Goal: Browse casually: Explore the website without a specific task or goal

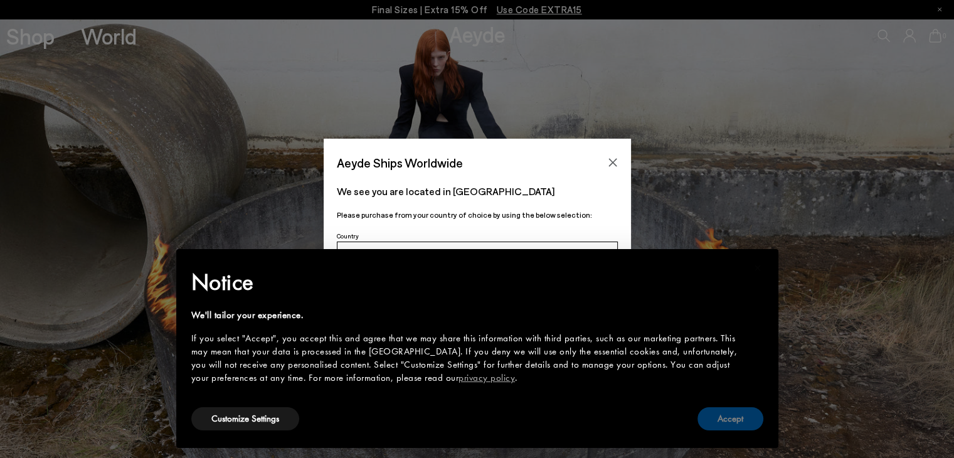
click at [732, 420] on button "Accept" at bounding box center [731, 418] width 66 height 23
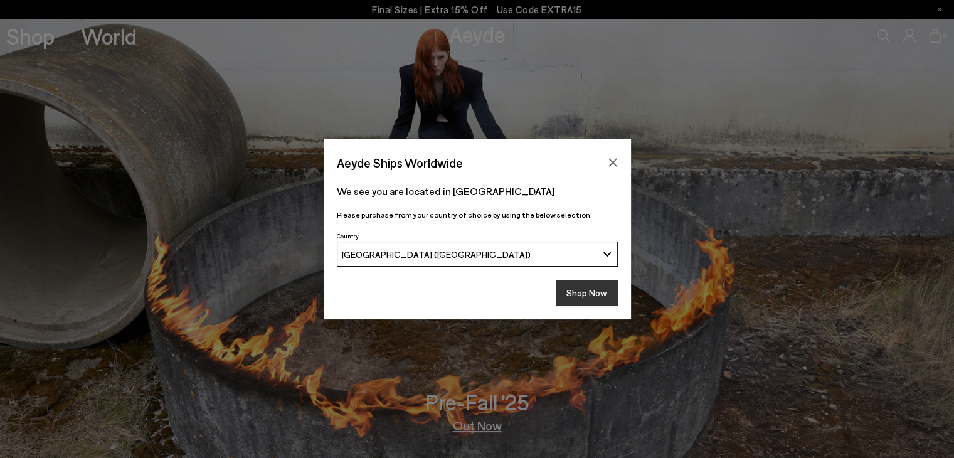
click at [582, 301] on button "Shop Now" at bounding box center [587, 293] width 62 height 26
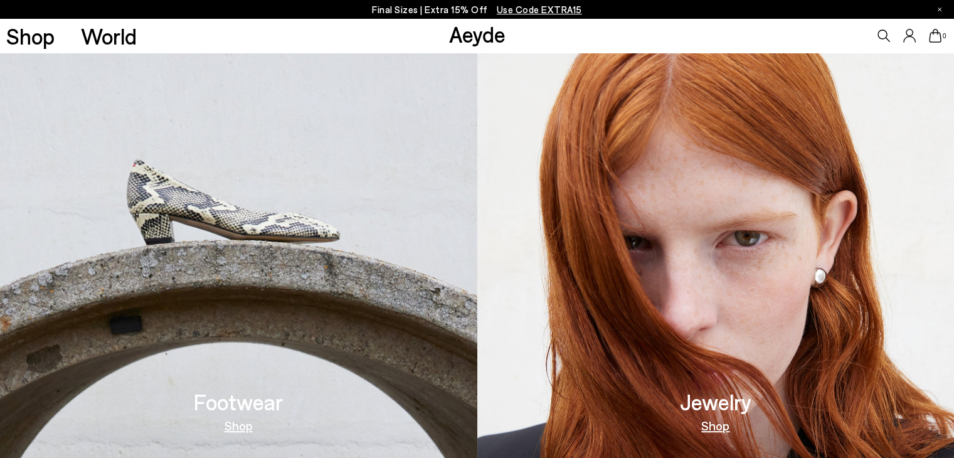
scroll to position [565, 0]
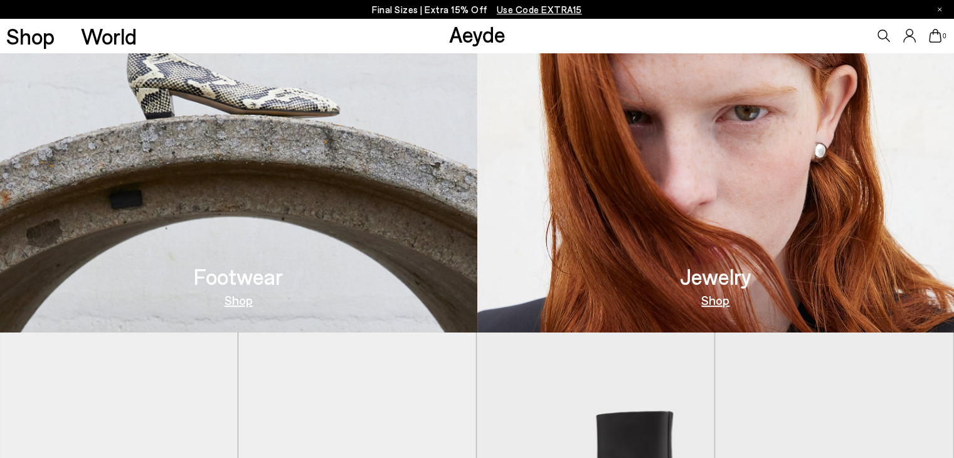
click at [243, 299] on link "Shop" at bounding box center [239, 300] width 28 height 13
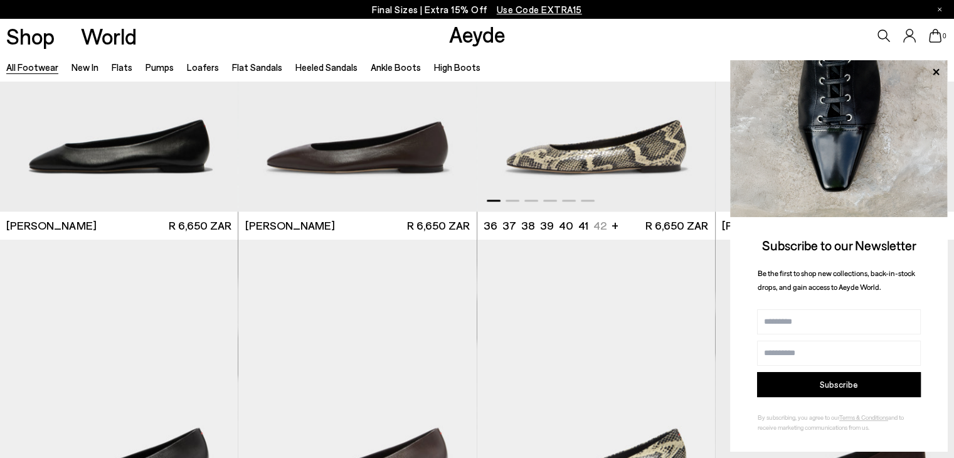
scroll to position [2322, 0]
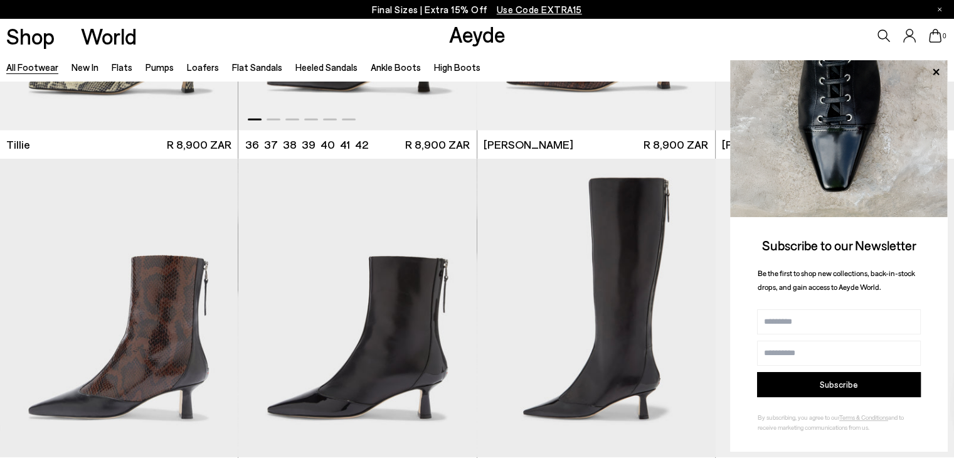
scroll to position [3953, 0]
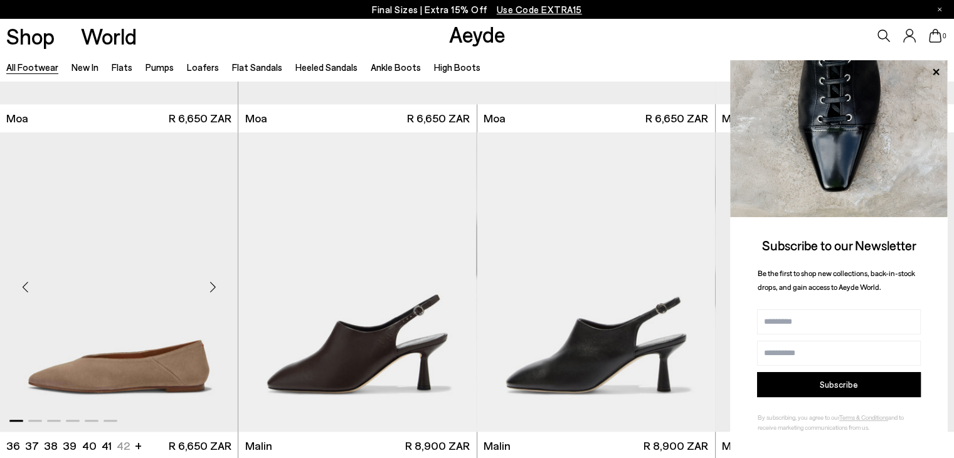
scroll to position [5961, 0]
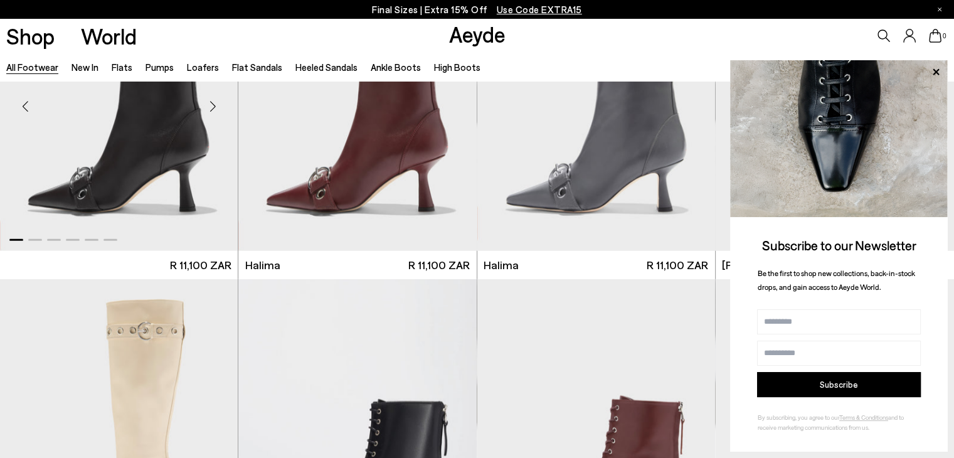
scroll to position [8220, 0]
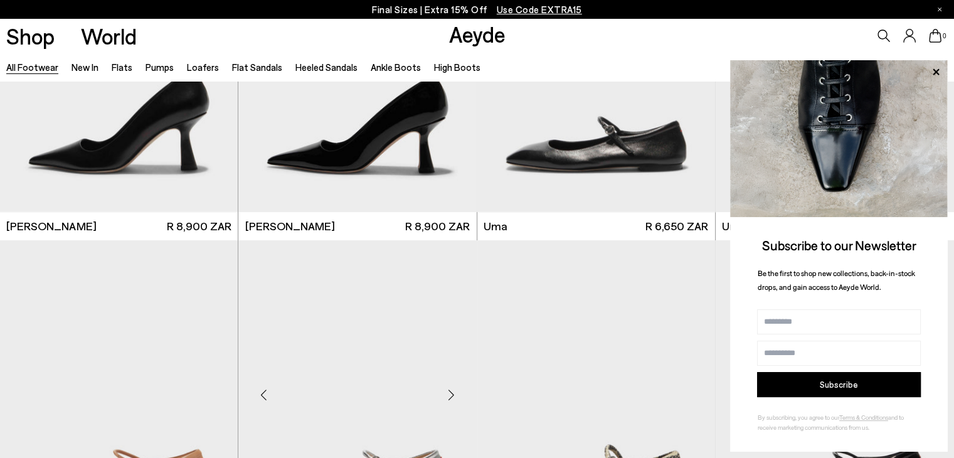
scroll to position [9851, 0]
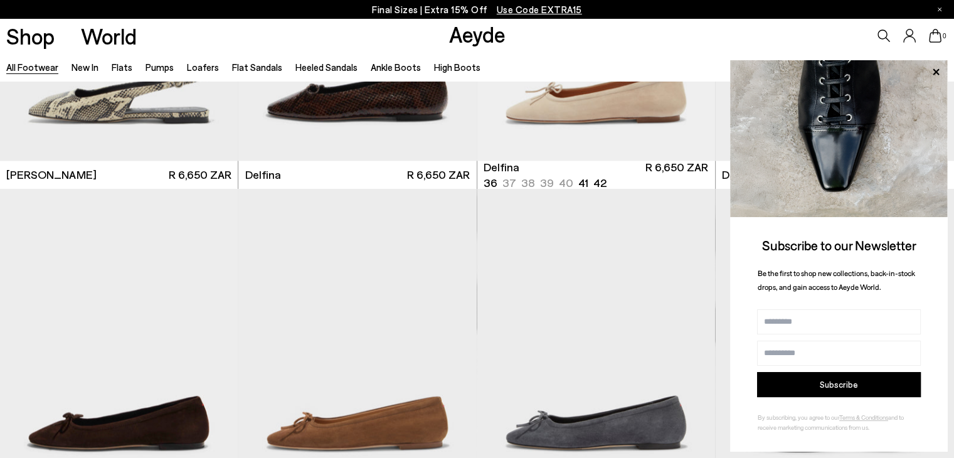
scroll to position [11546, 0]
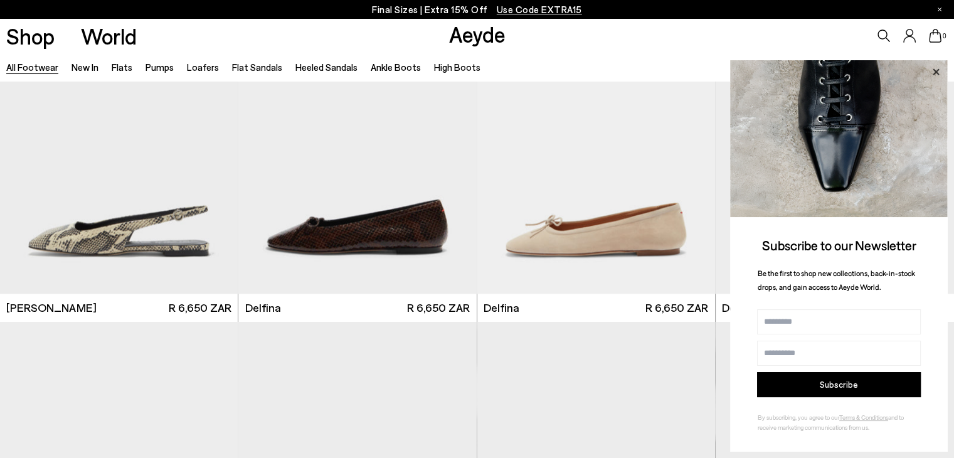
click at [935, 68] on icon at bounding box center [936, 72] width 16 height 16
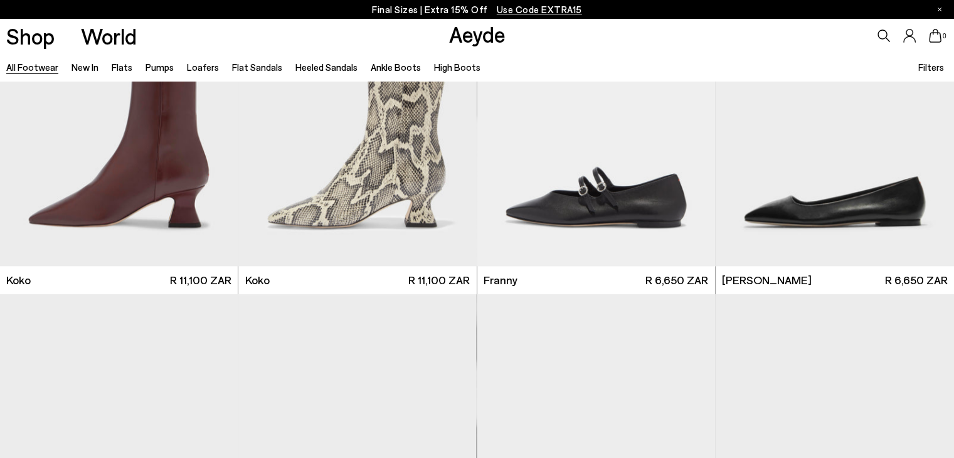
scroll to position [12095, 0]
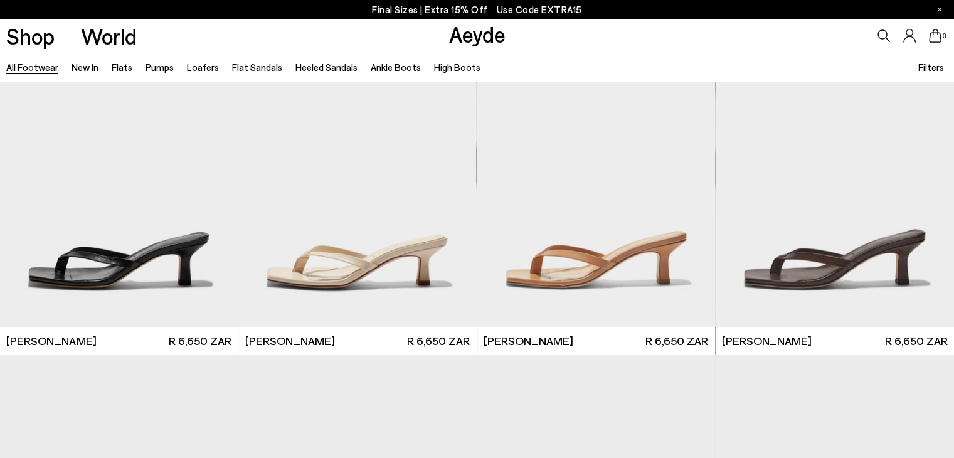
scroll to position [14495, 0]
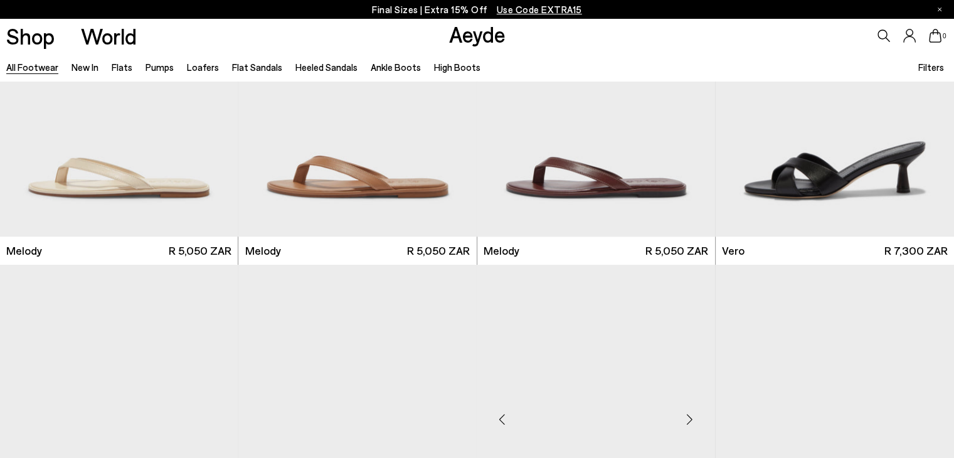
scroll to position [16063, 0]
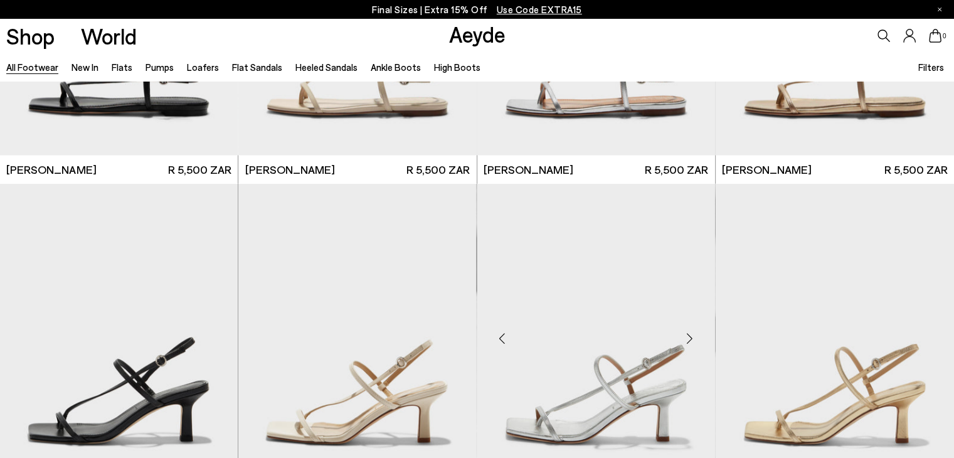
scroll to position [16879, 0]
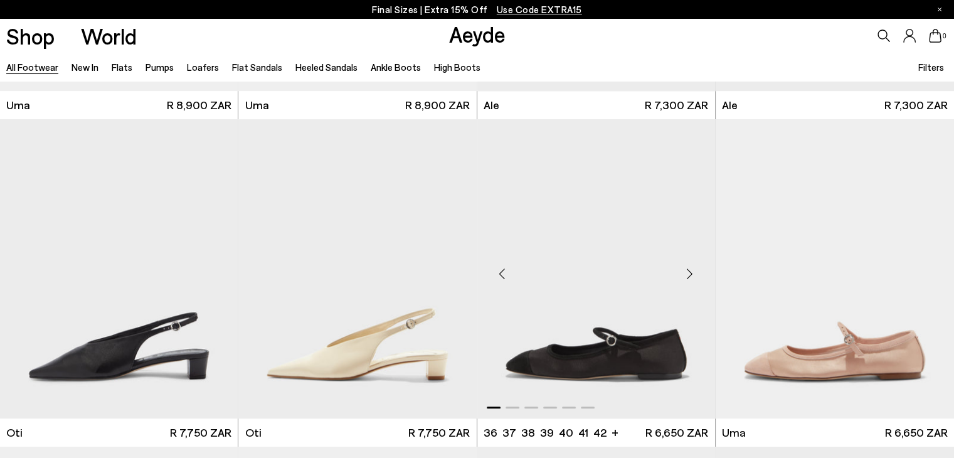
scroll to position [19640, 0]
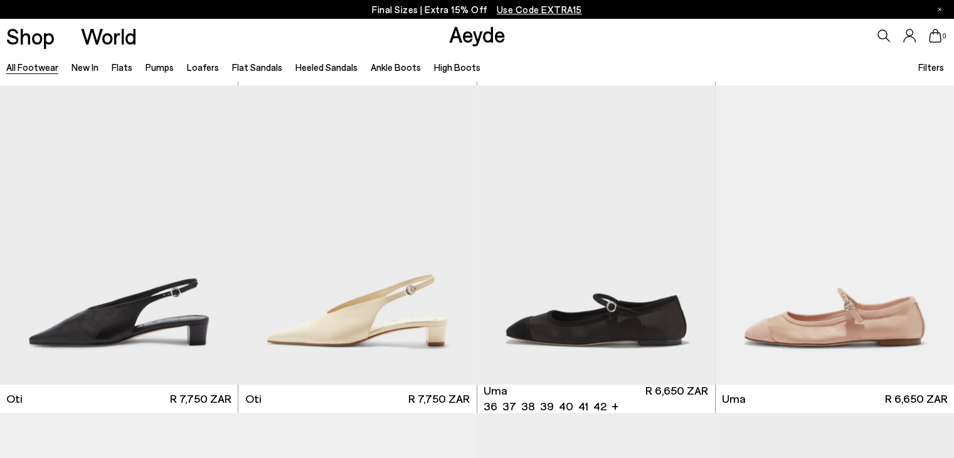
click at [456, 63] on link "High Boots" at bounding box center [457, 66] width 46 height 11
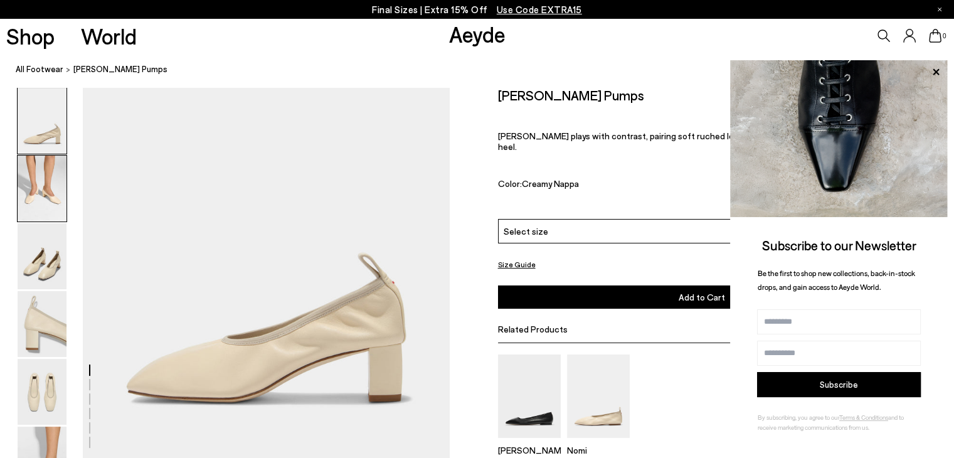
click at [50, 189] on img at bounding box center [42, 189] width 49 height 66
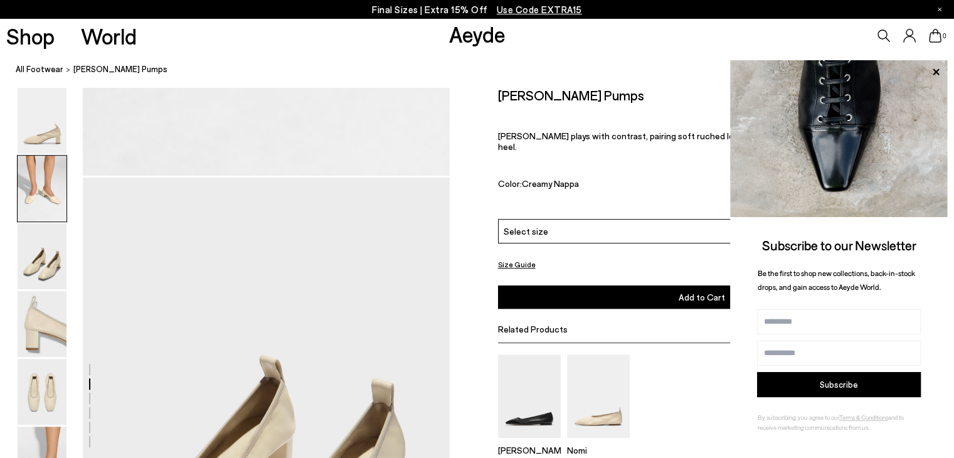
scroll to position [688, 0]
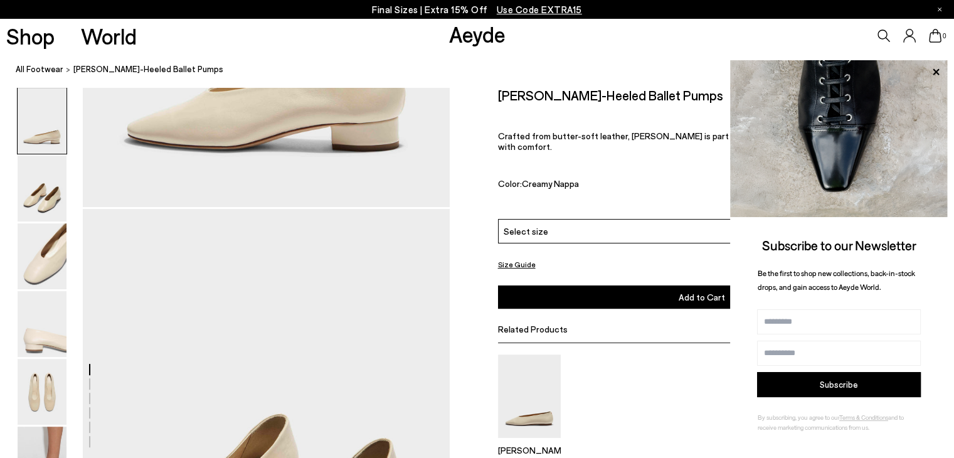
click at [53, 439] on img at bounding box center [42, 460] width 49 height 66
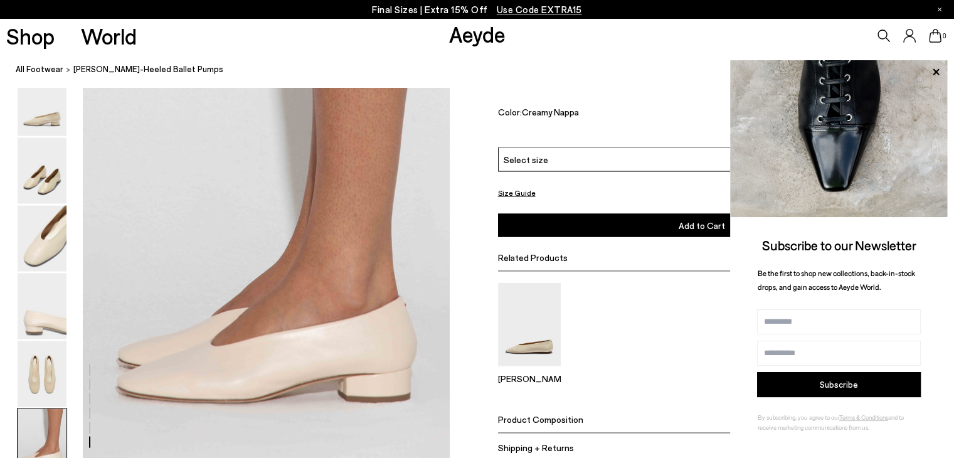
scroll to position [2543, 0]
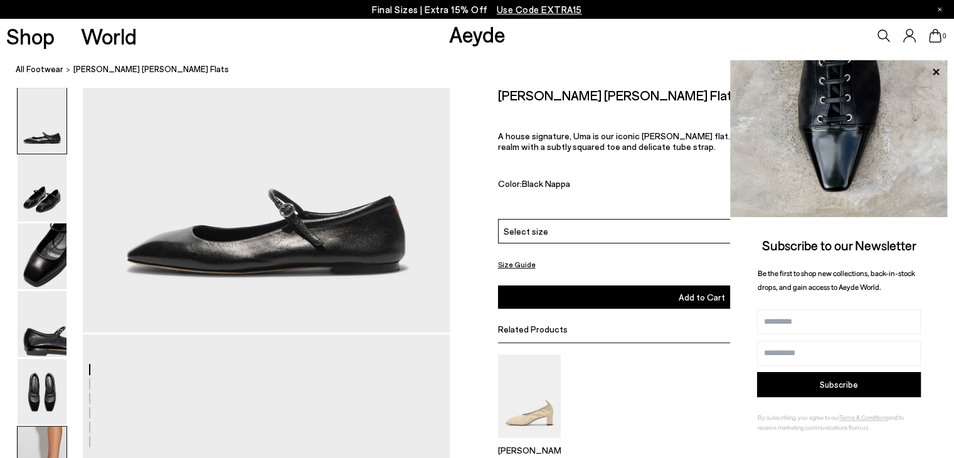
click at [38, 442] on img at bounding box center [42, 460] width 49 height 66
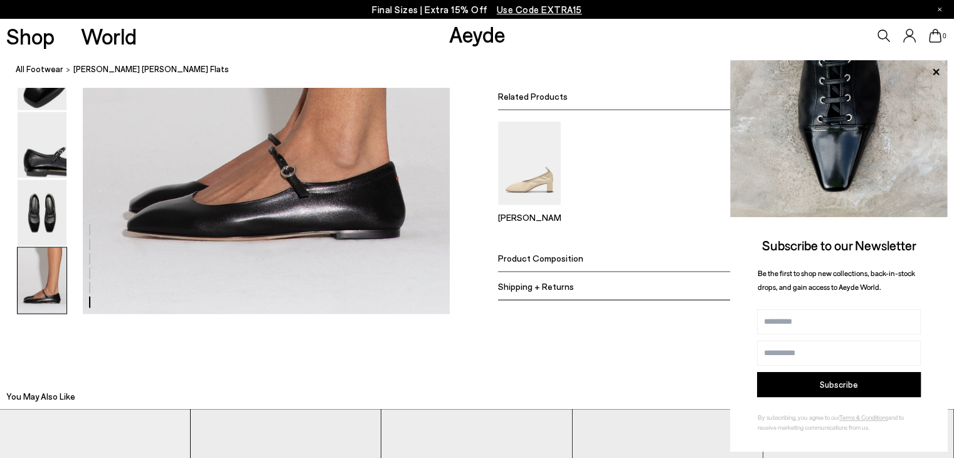
scroll to position [2426, 0]
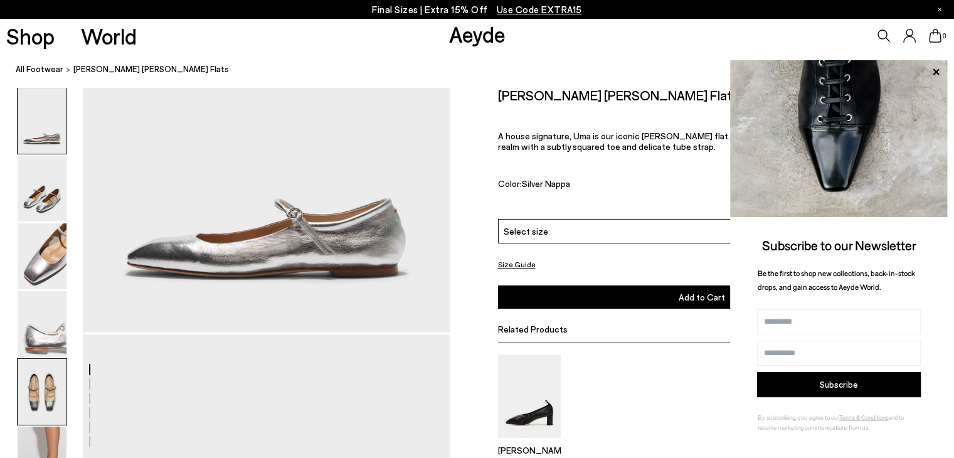
click at [40, 408] on img at bounding box center [42, 392] width 49 height 66
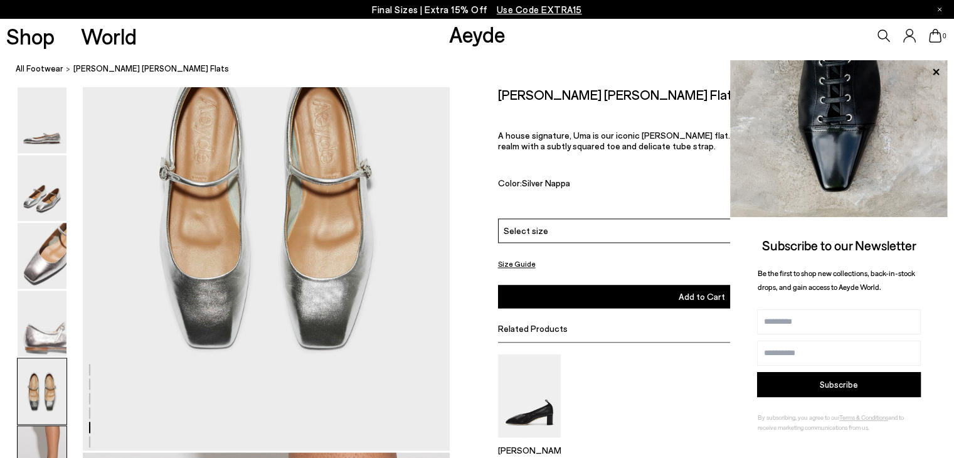
click at [36, 448] on img at bounding box center [42, 460] width 49 height 66
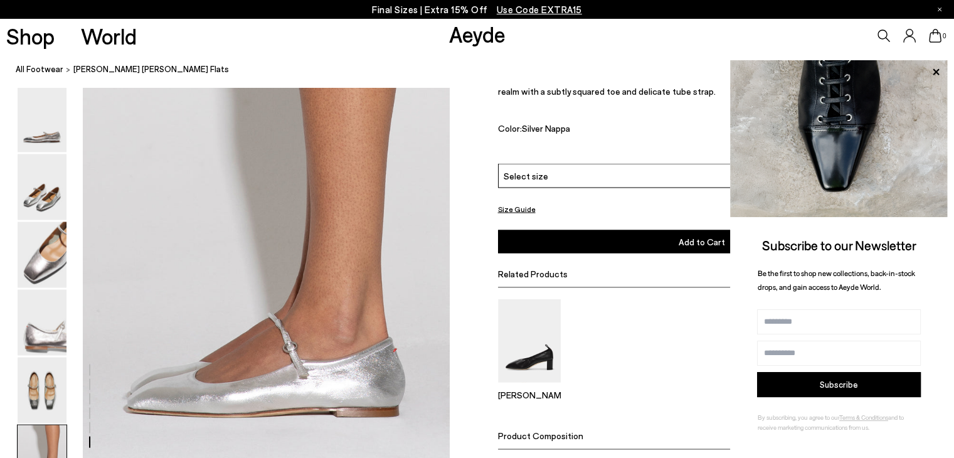
scroll to position [2426, 0]
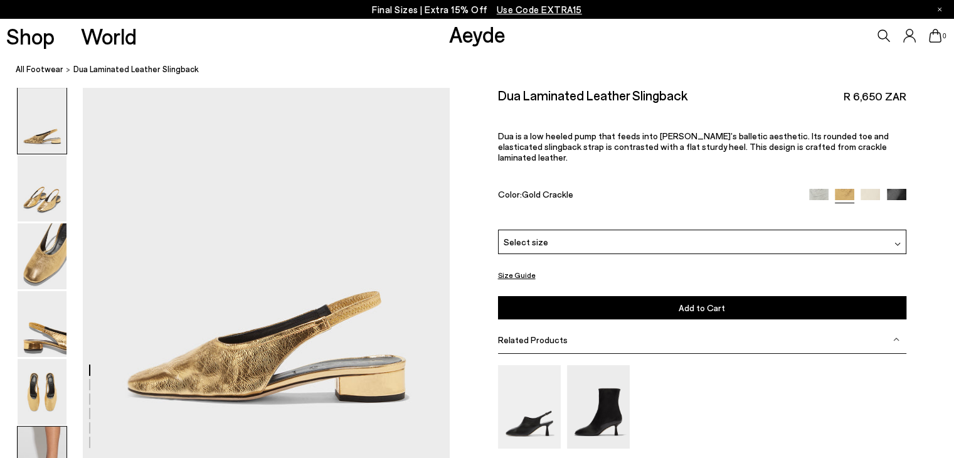
click at [54, 439] on img at bounding box center [42, 460] width 49 height 66
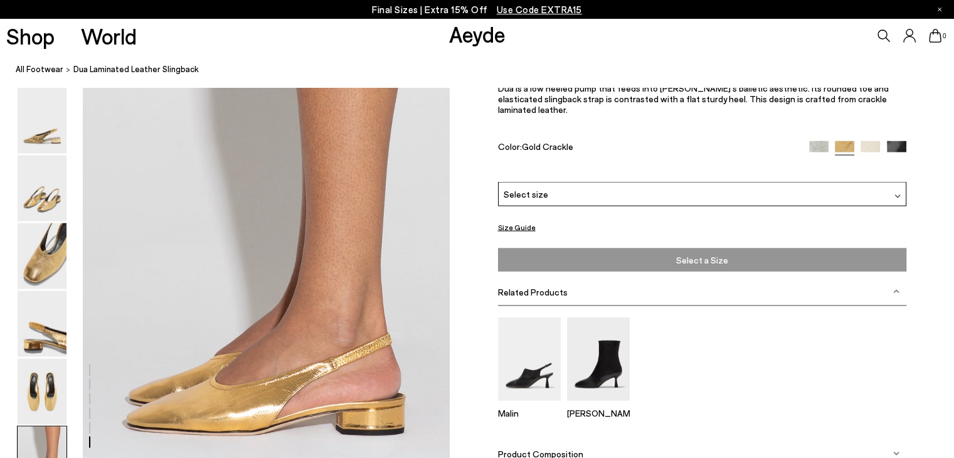
scroll to position [2472, 0]
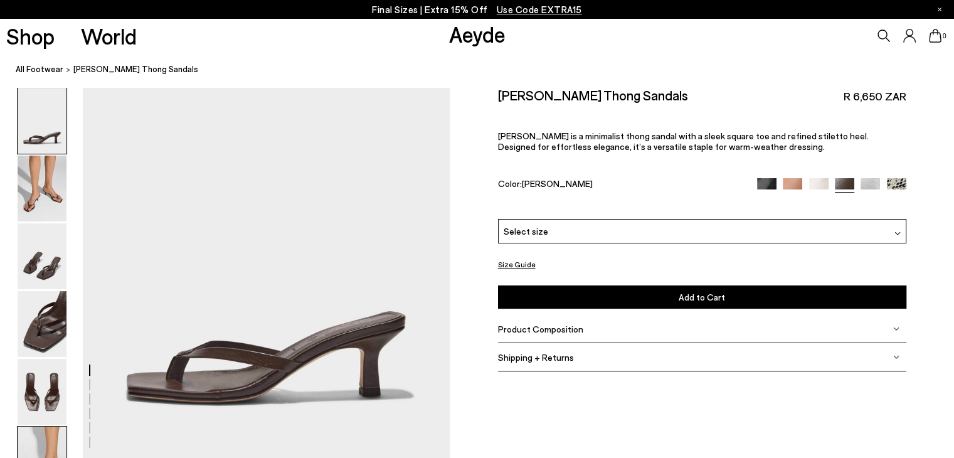
click at [35, 444] on img at bounding box center [42, 460] width 49 height 66
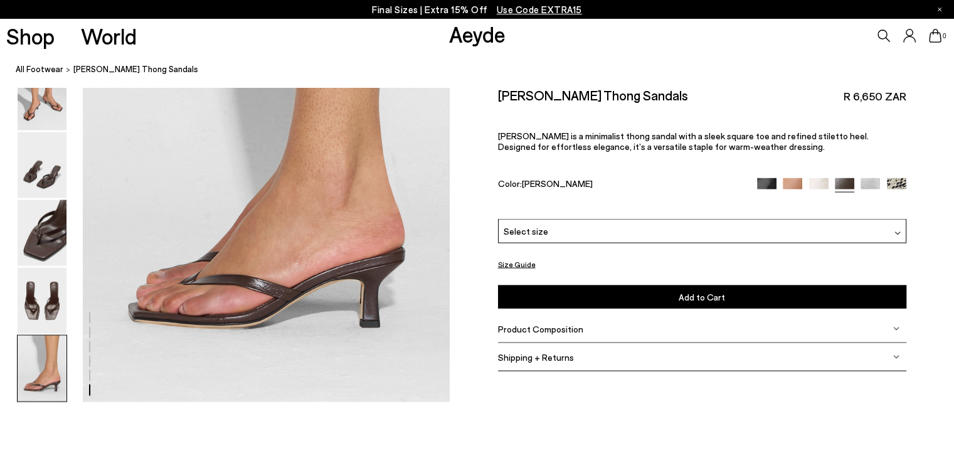
scroll to position [2426, 0]
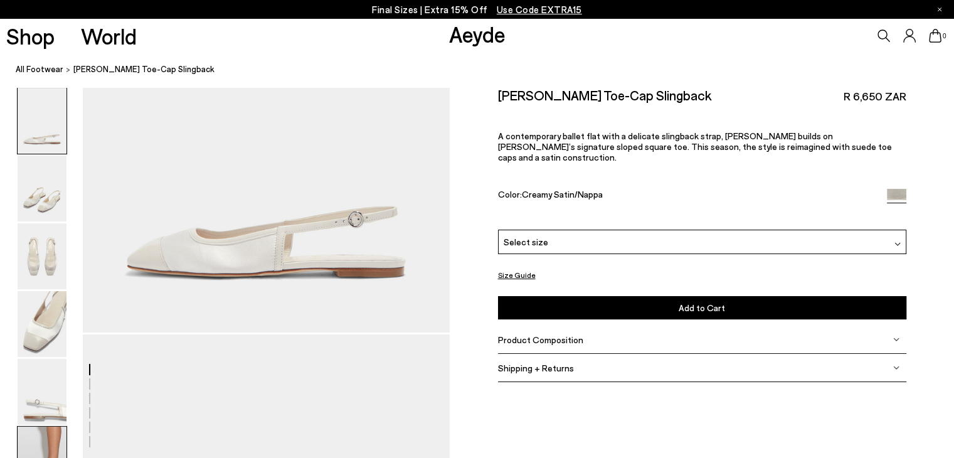
click at [39, 430] on img at bounding box center [42, 460] width 49 height 66
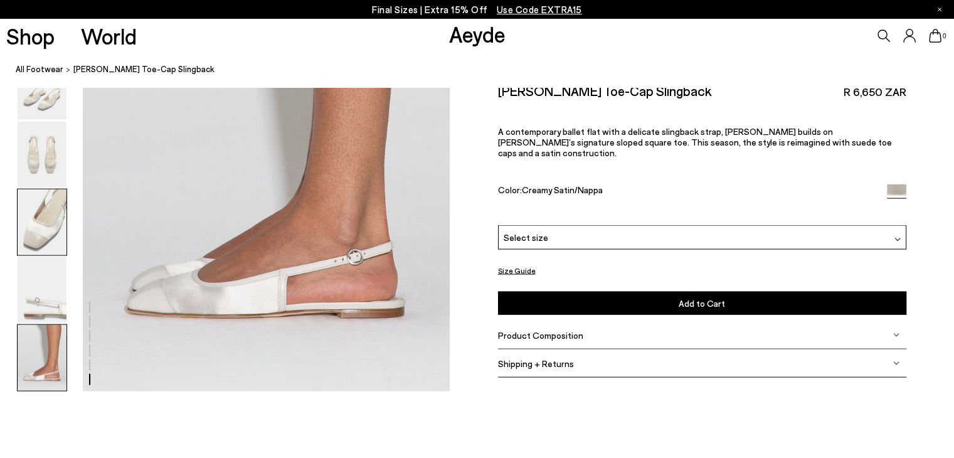
click at [50, 219] on img at bounding box center [42, 222] width 49 height 66
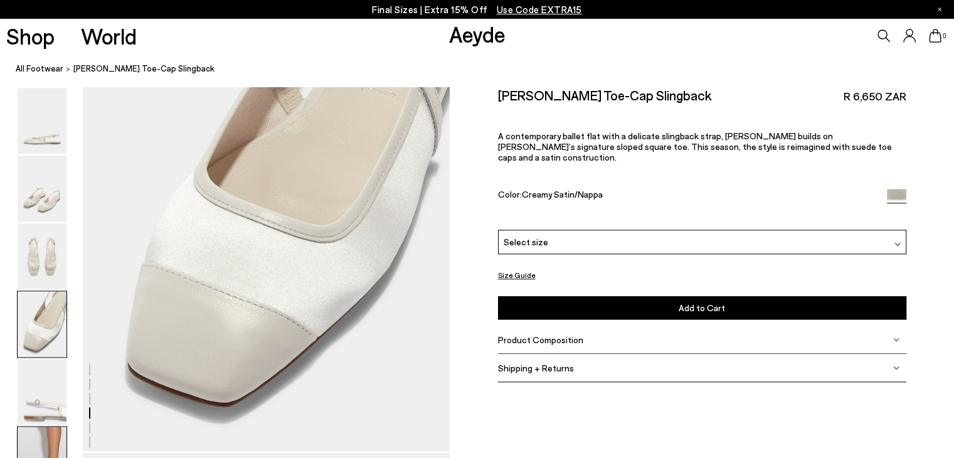
click at [43, 439] on img at bounding box center [42, 460] width 49 height 66
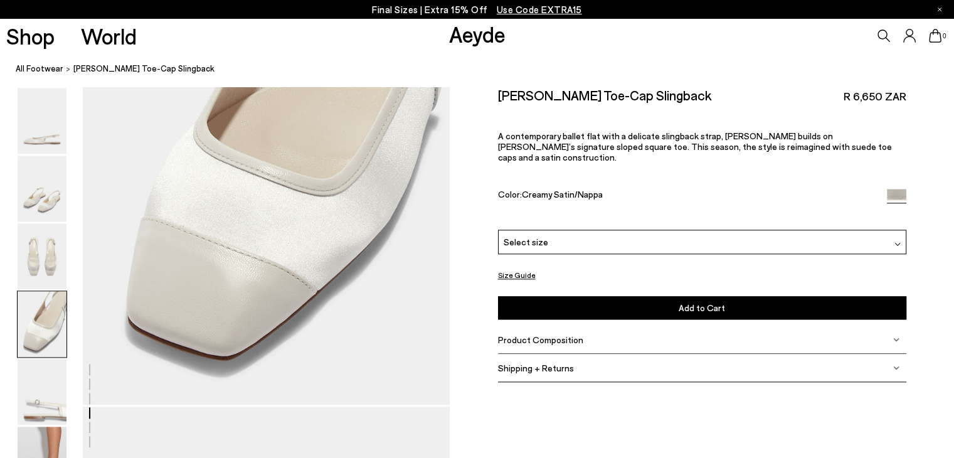
scroll to position [1296, 0]
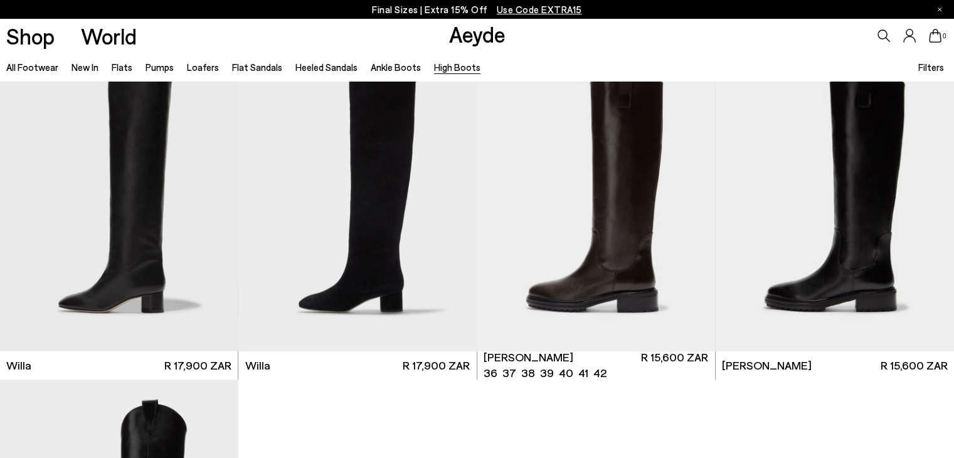
scroll to position [188, 0]
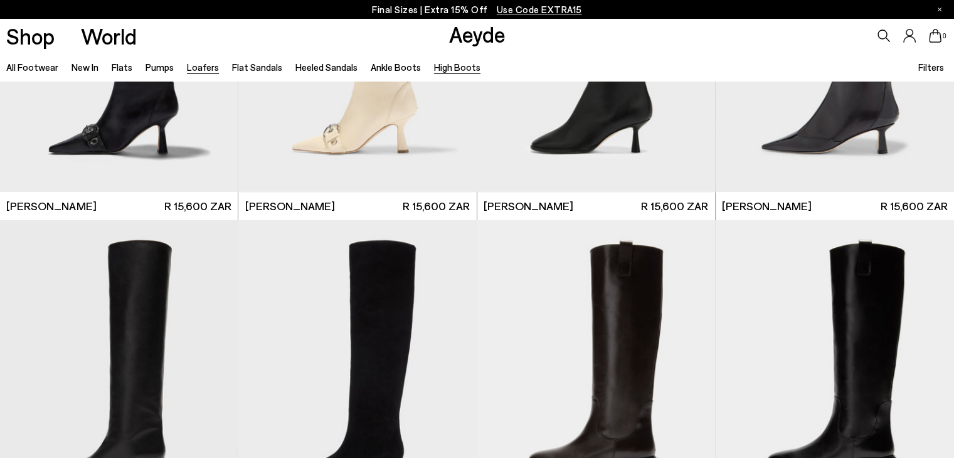
click at [205, 61] on link "Loafers" at bounding box center [203, 66] width 32 height 11
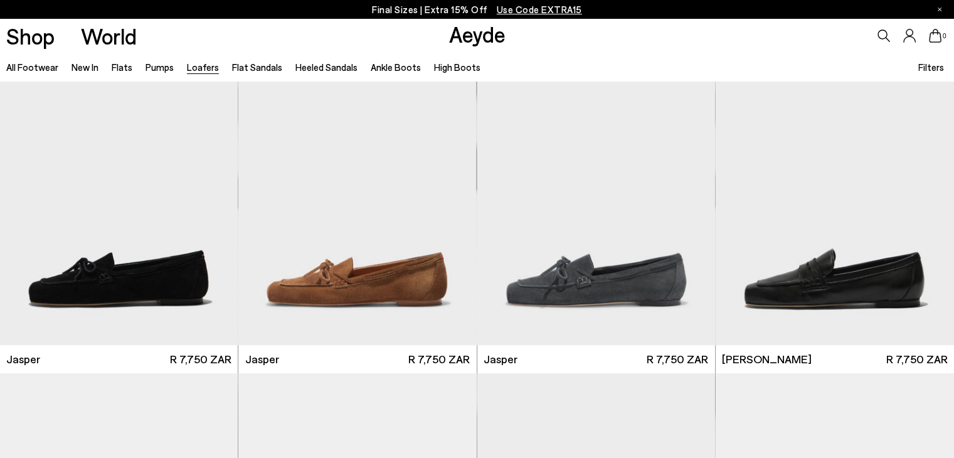
scroll to position [314, 0]
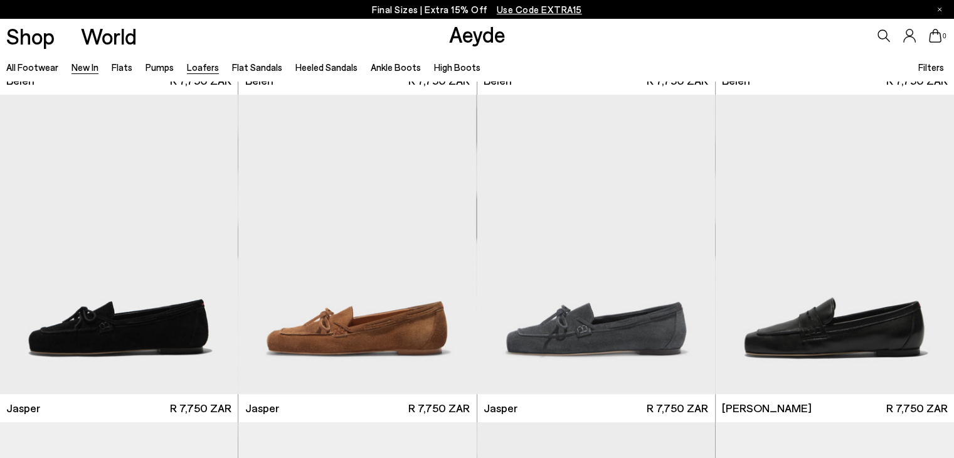
click at [94, 69] on link "New In" at bounding box center [85, 66] width 27 height 11
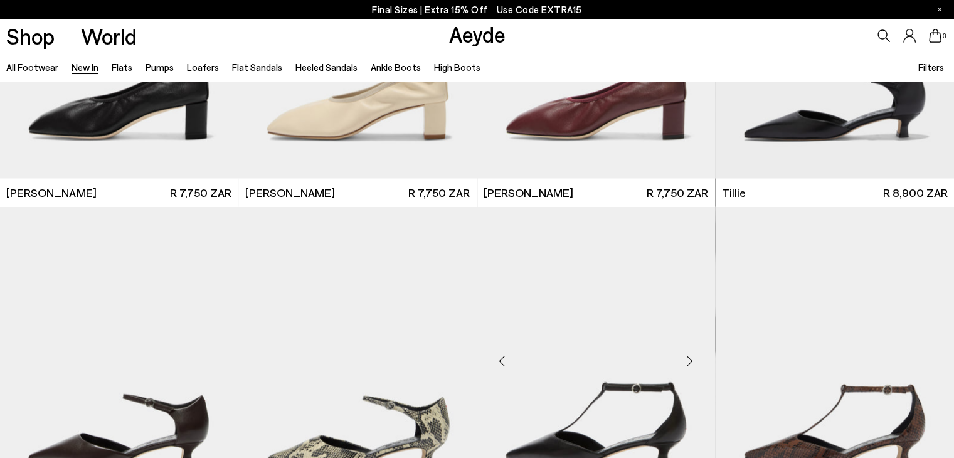
scroll to position [2761, 0]
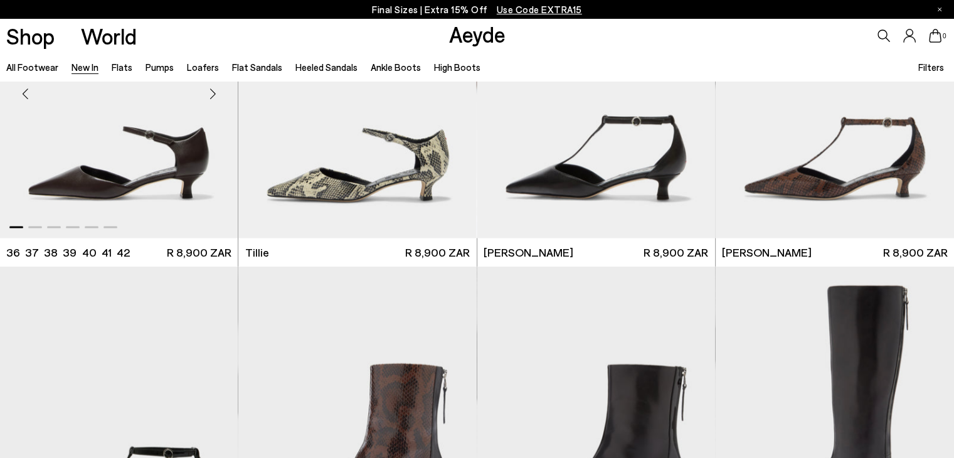
click at [163, 152] on img "1 / 6" at bounding box center [119, 89] width 238 height 299
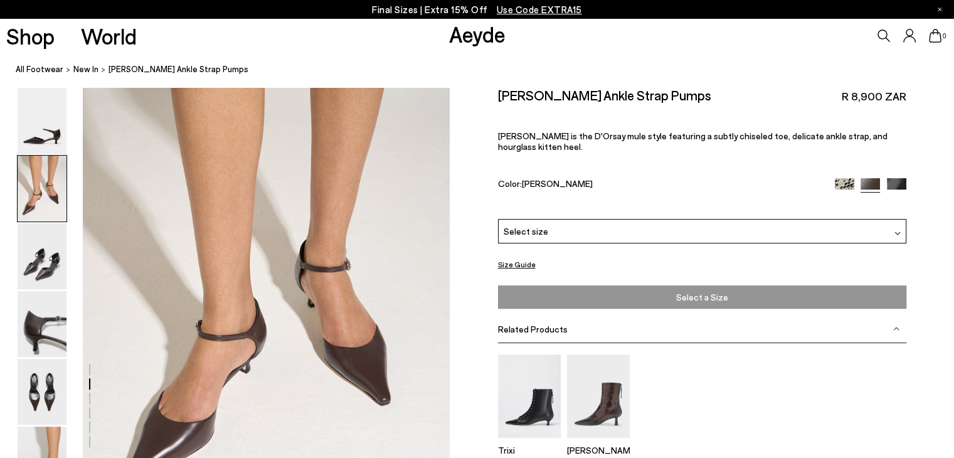
scroll to position [565, 0]
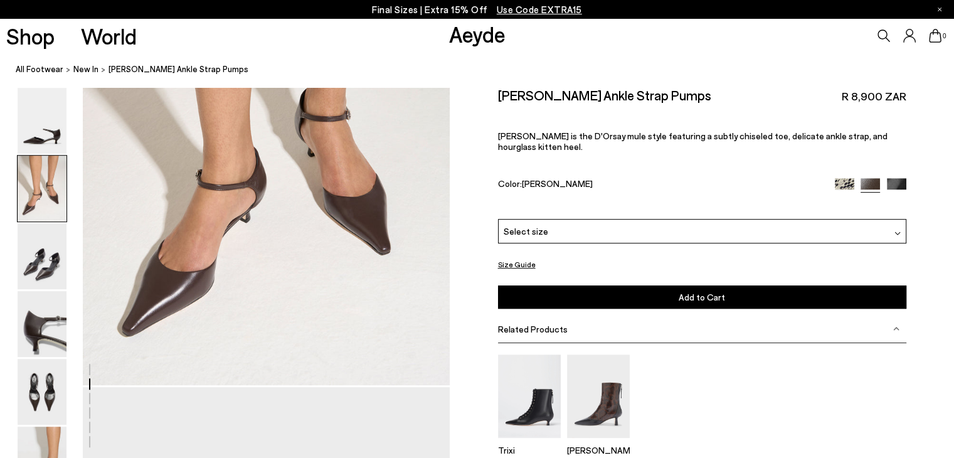
click at [38, 215] on img at bounding box center [42, 189] width 49 height 66
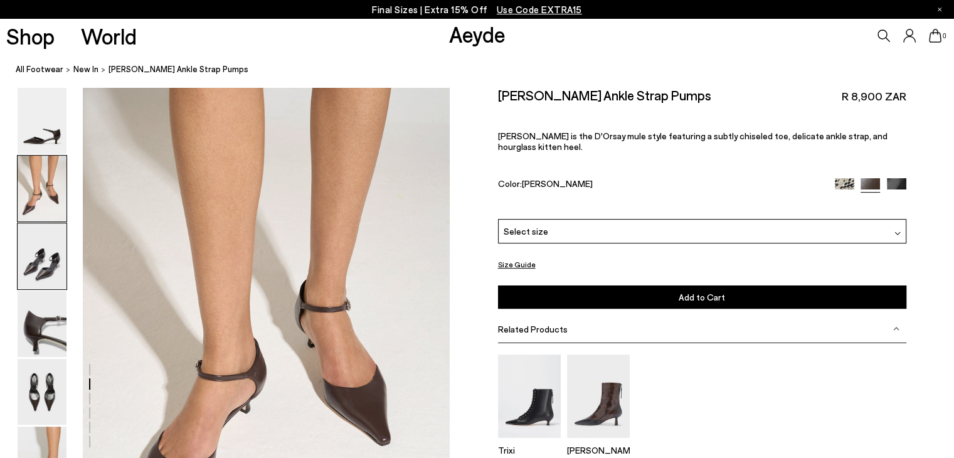
click at [38, 259] on img at bounding box center [42, 256] width 49 height 66
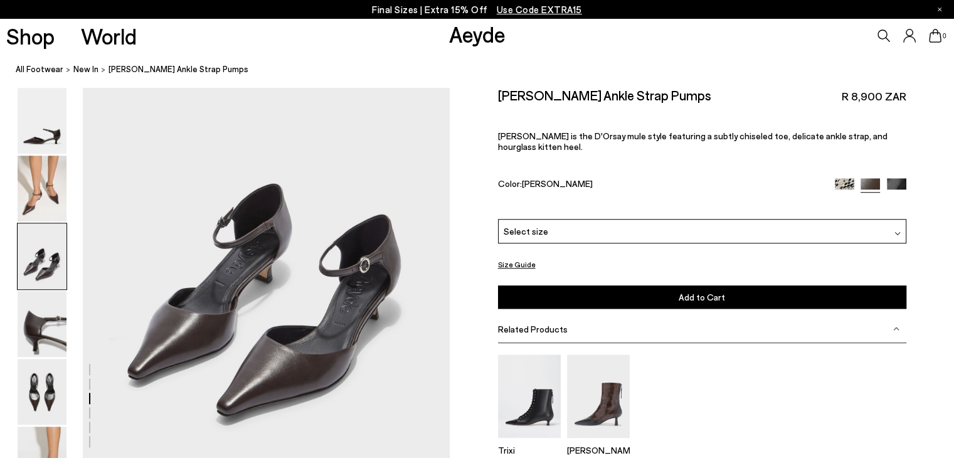
scroll to position [991, 0]
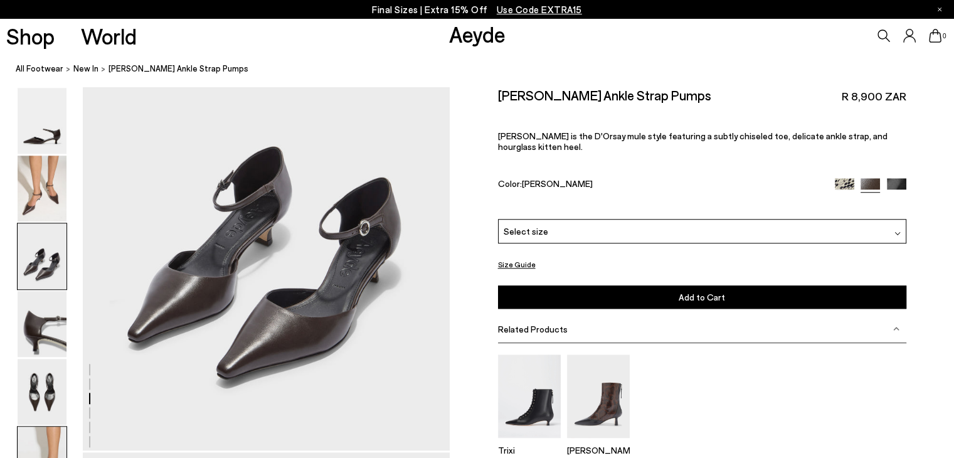
click at [43, 440] on img at bounding box center [42, 460] width 49 height 66
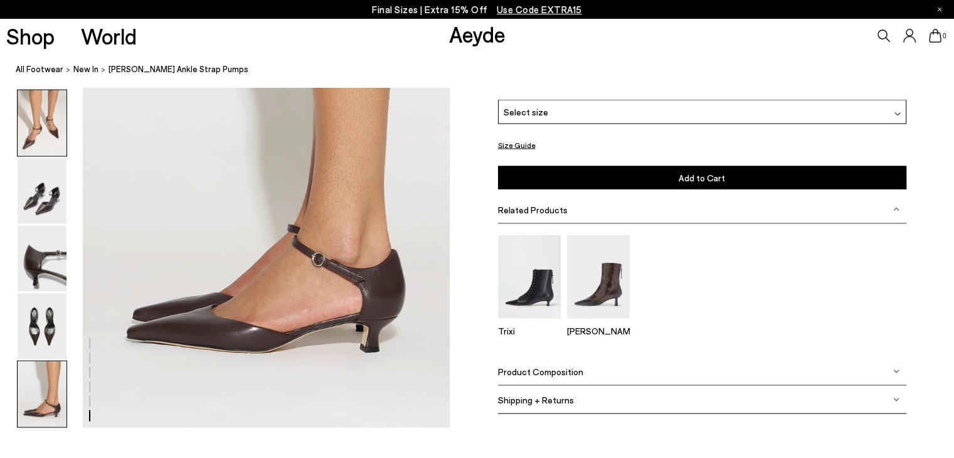
click at [38, 138] on img at bounding box center [42, 123] width 49 height 66
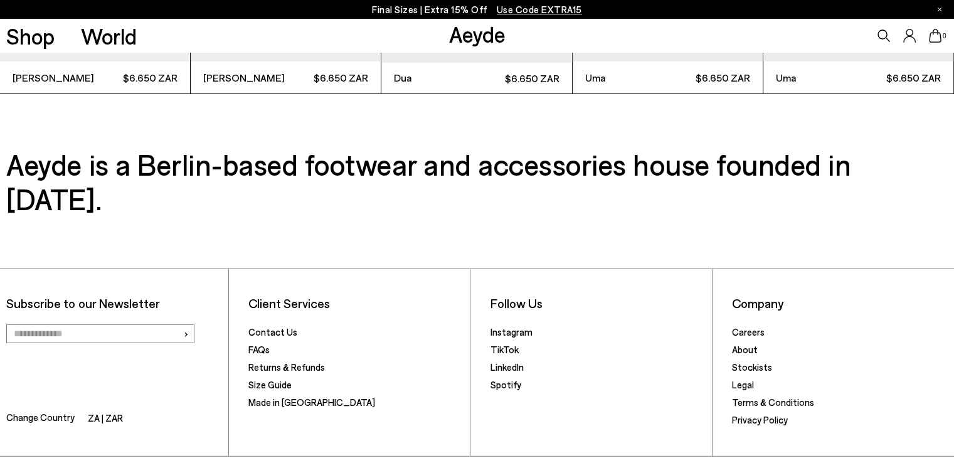
scroll to position [3616, 0]
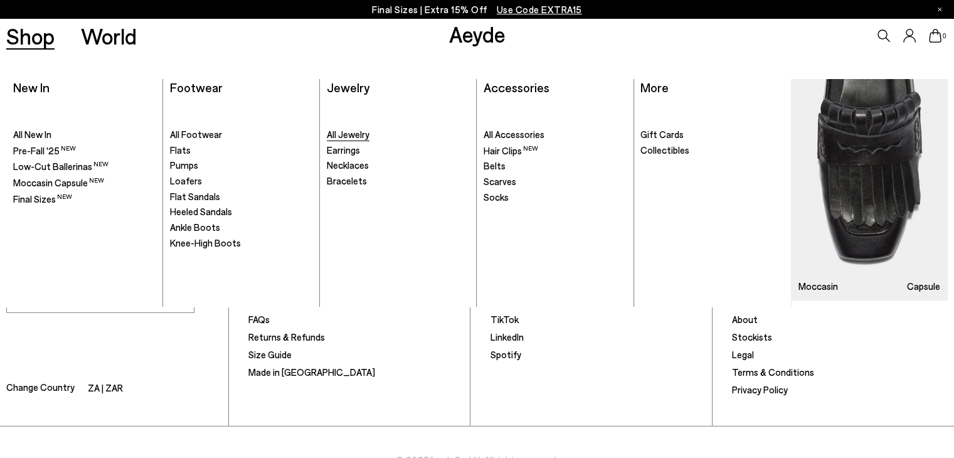
click at [352, 136] on span "All Jewelry" at bounding box center [348, 134] width 43 height 11
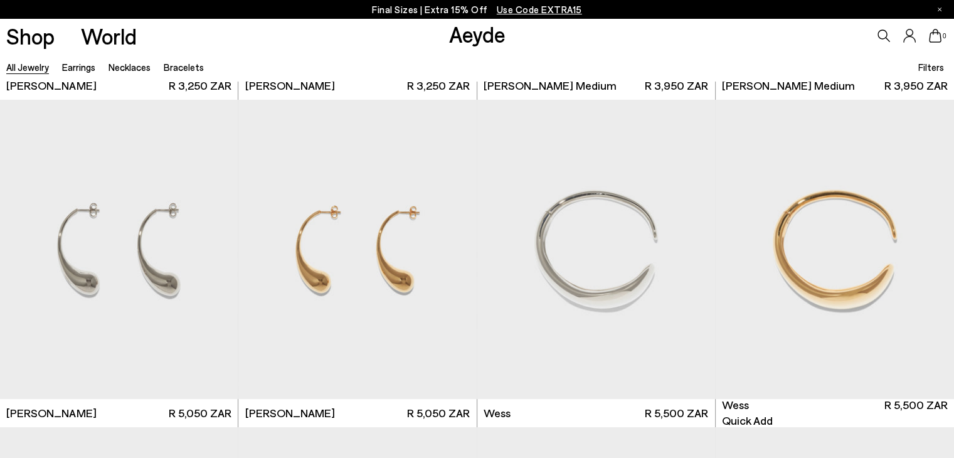
scroll to position [334, 0]
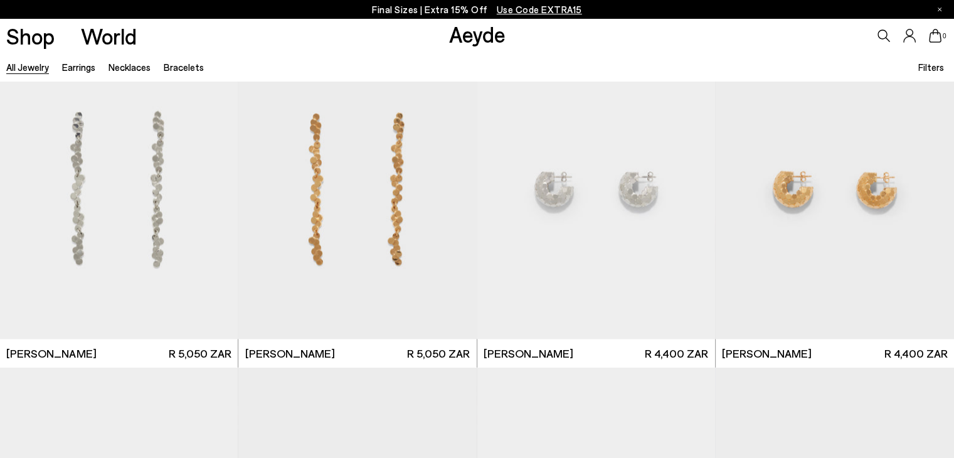
scroll to position [2367, 0]
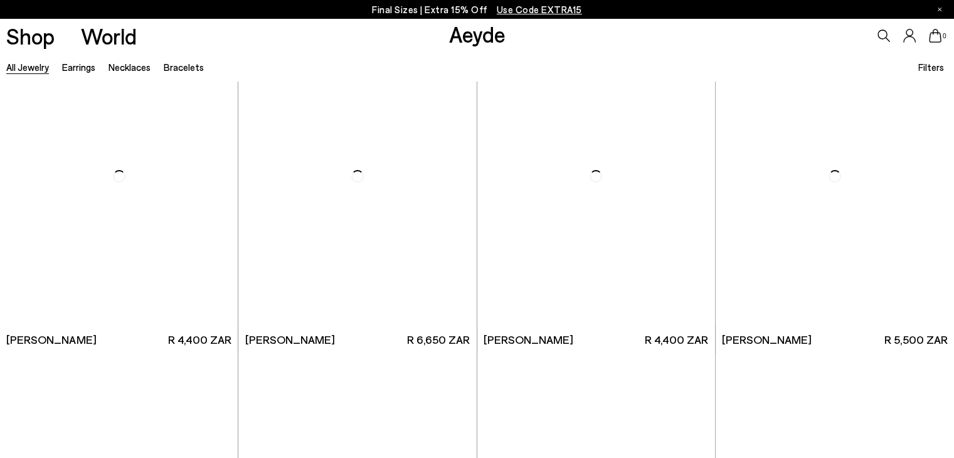
scroll to position [4643, 0]
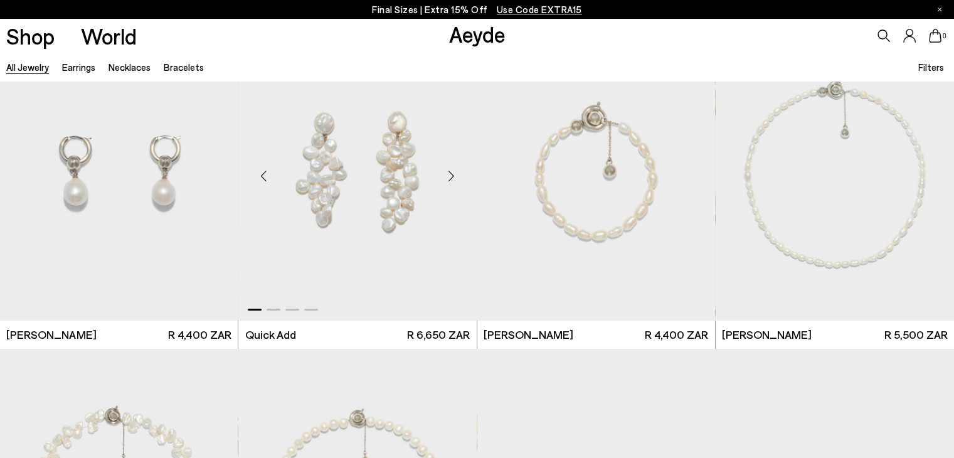
click at [429, 205] on img "1 / 4" at bounding box center [357, 170] width 238 height 299
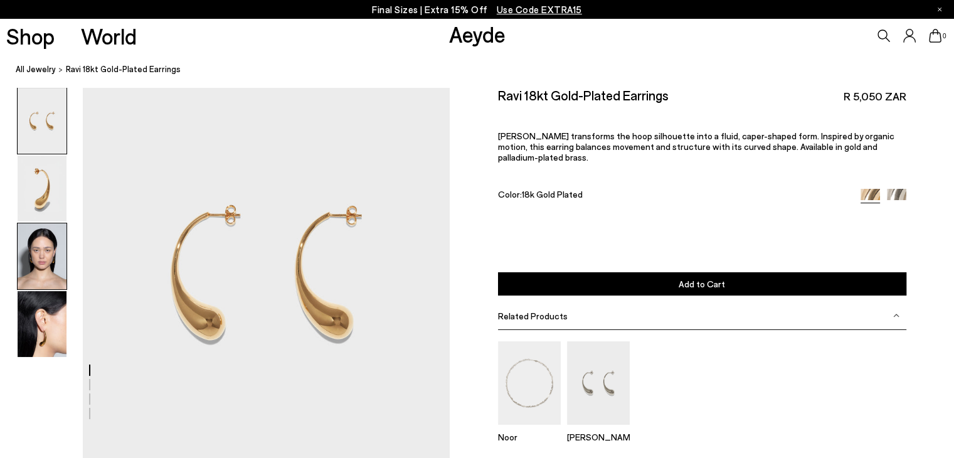
click at [32, 266] on img at bounding box center [42, 256] width 49 height 66
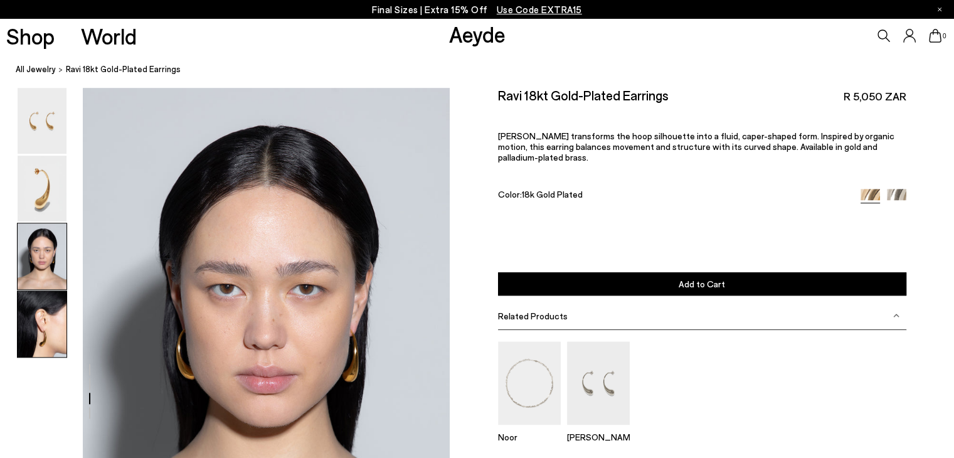
scroll to position [865, 0]
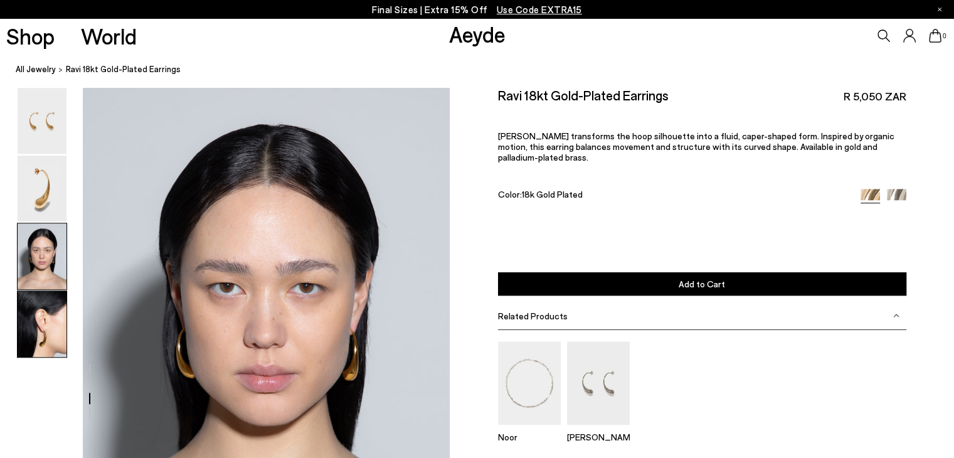
click at [50, 344] on img at bounding box center [42, 324] width 49 height 66
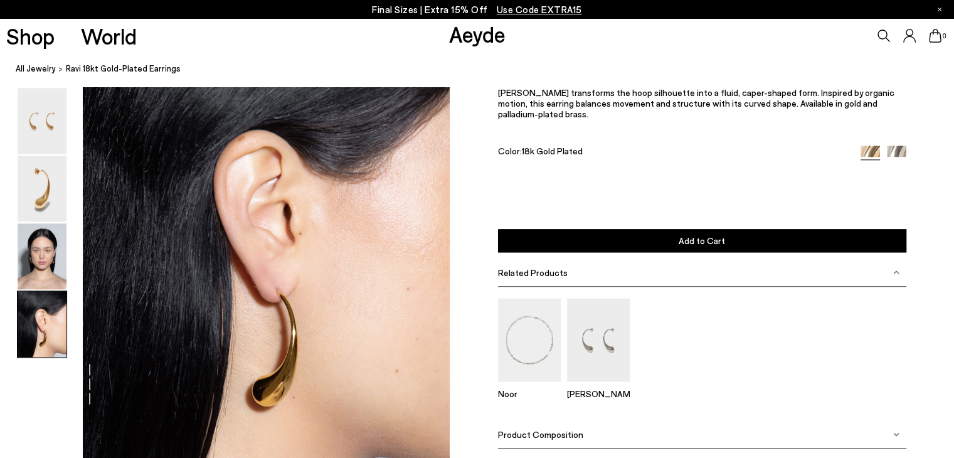
scroll to position [1443, 0]
